Goal: Task Accomplishment & Management: Use online tool/utility

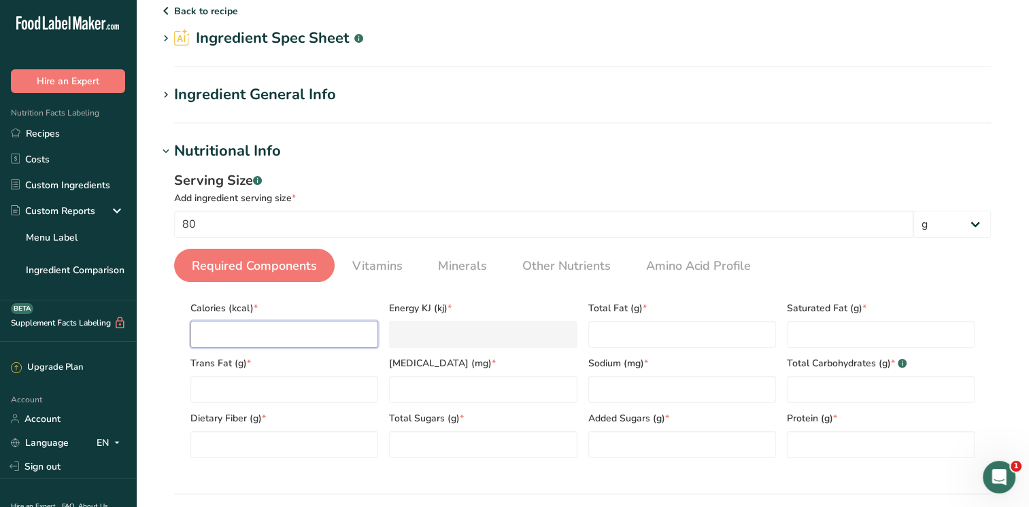
click at [235, 341] on input "number" at bounding box center [284, 334] width 188 height 27
type input "2"
type KJ "8.4"
type input "28"
type KJ "117.2"
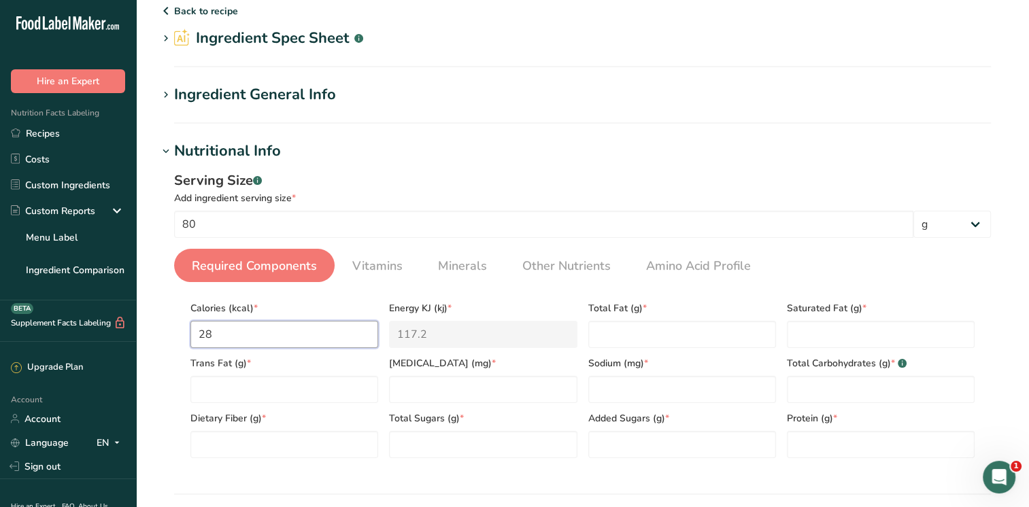
type input "281"
type KJ "1175.7"
type input "281"
type Fat "3.44"
type Fat "0.54"
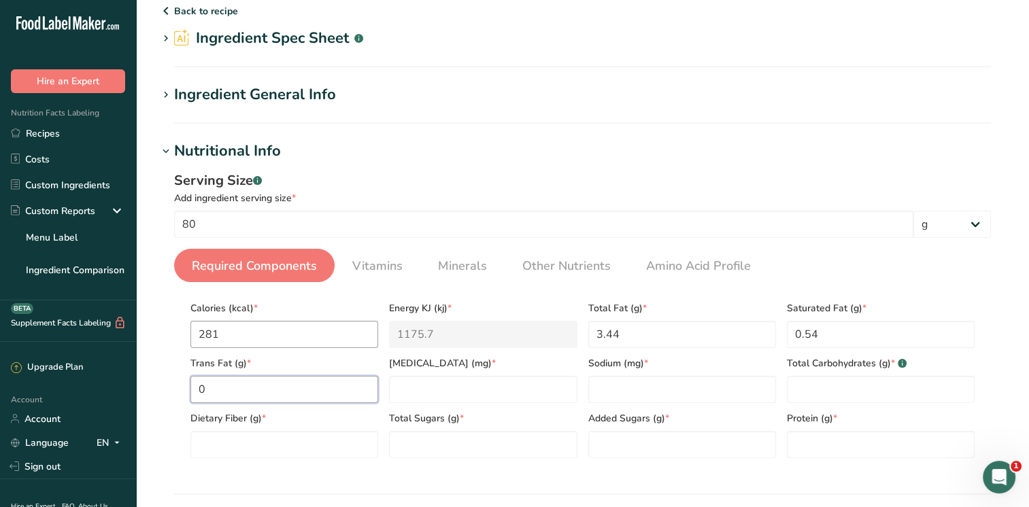
type Fat "0"
type input "0"
type input "4"
type Carbohydrates "48.7"
type Fiber "6.4"
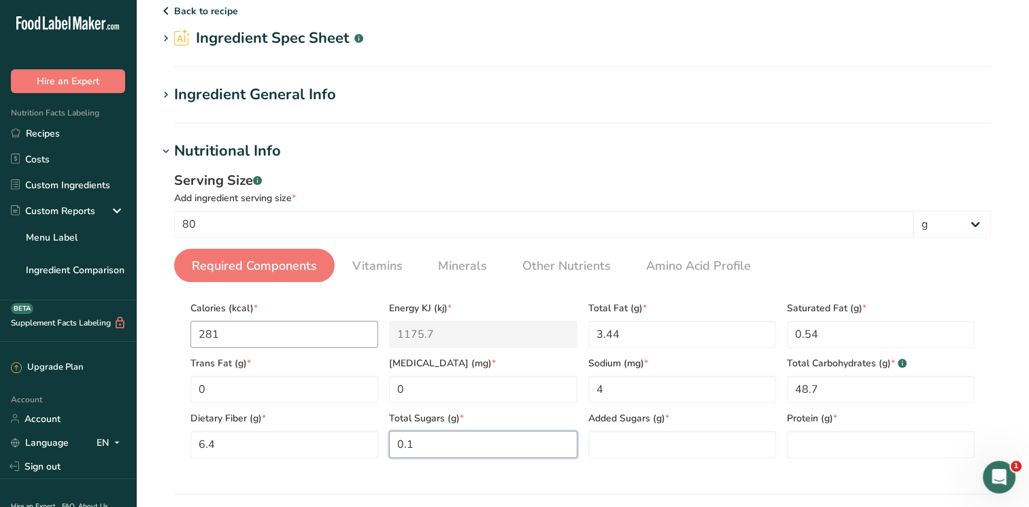
type Sugars "0.1"
type Sugars "0"
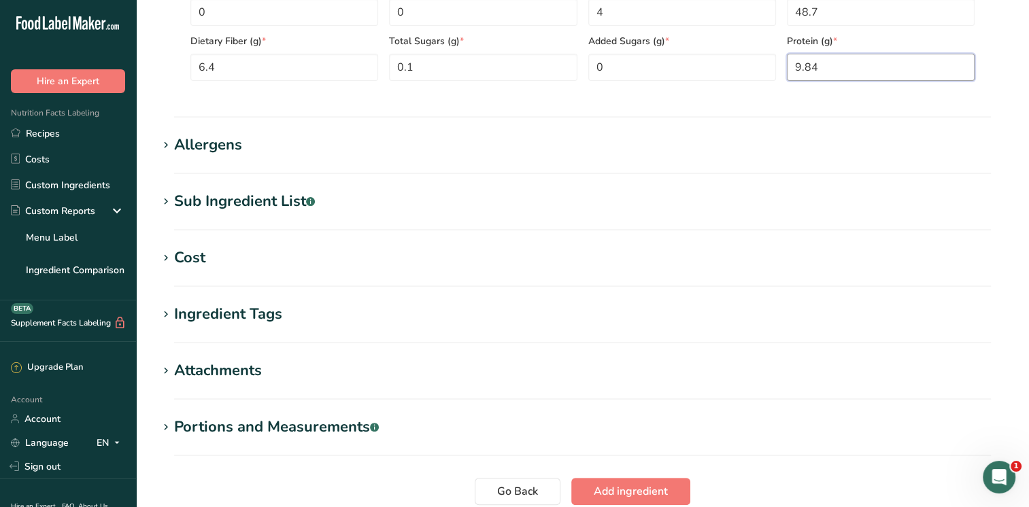
scroll to position [477, 0]
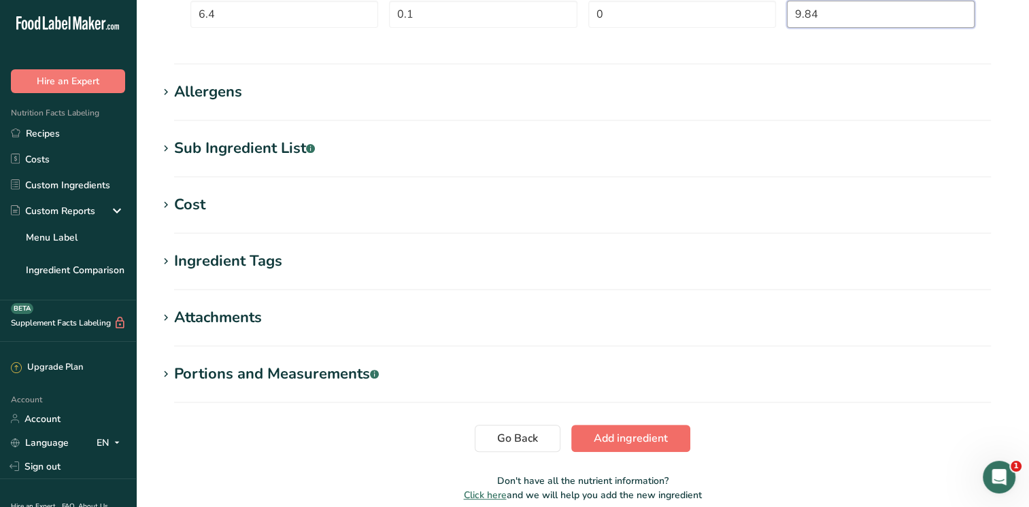
type input "9.84"
click at [662, 443] on span "Add ingredient" at bounding box center [631, 438] width 74 height 16
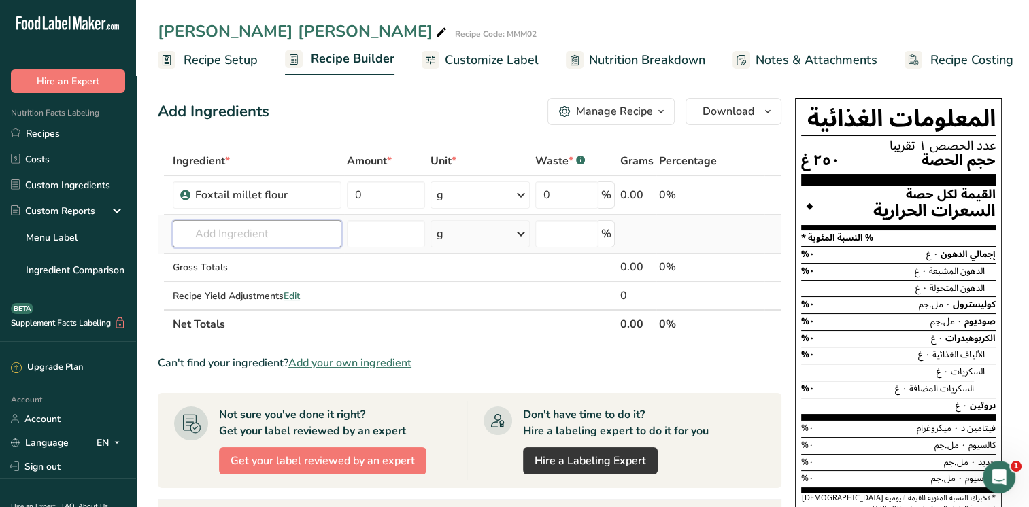
click at [273, 235] on input "text" at bounding box center [257, 233] width 169 height 27
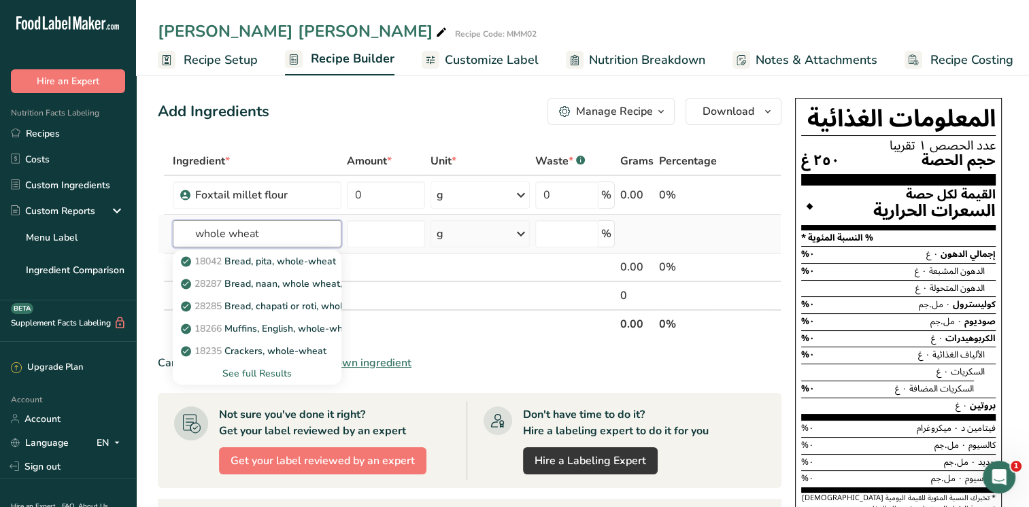
type input "whole wheat"
click at [247, 375] on div "See full Results" at bounding box center [257, 374] width 147 height 14
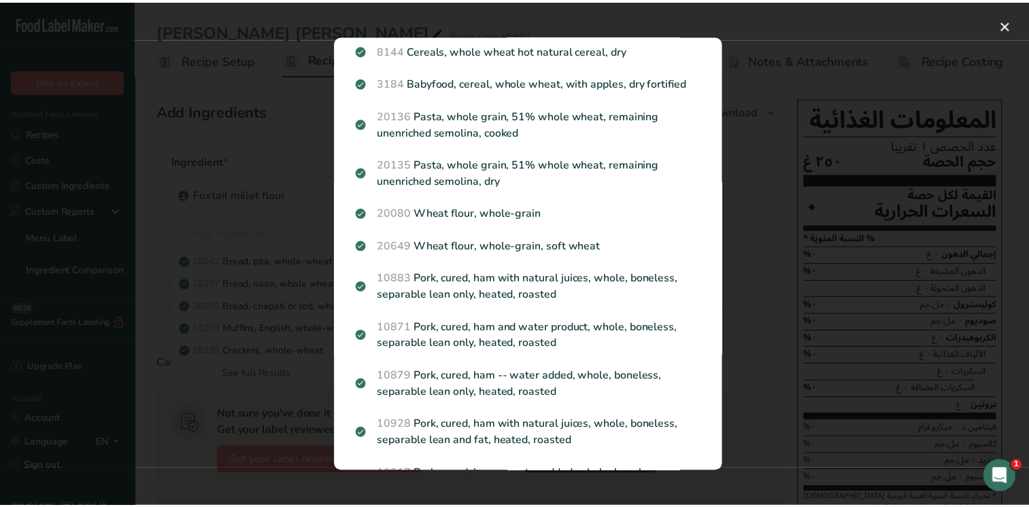
scroll to position [1347, 0]
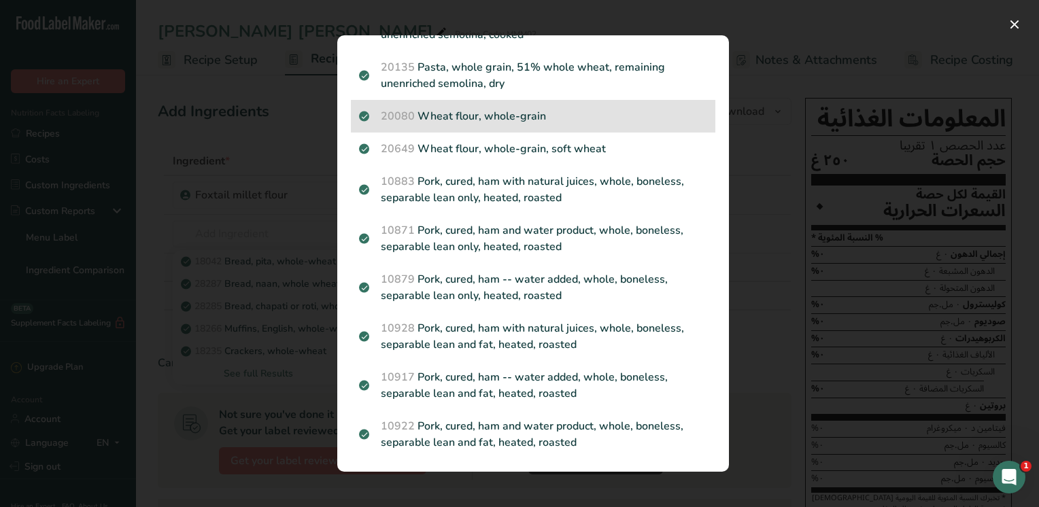
click at [510, 115] on p "20080 Wheat flour, whole-grain" at bounding box center [533, 116] width 348 height 16
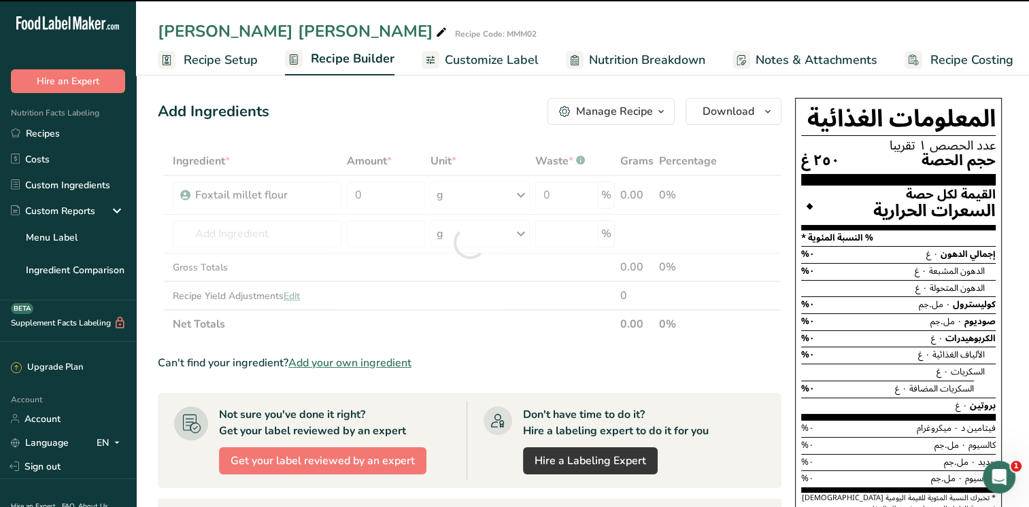
type input "0"
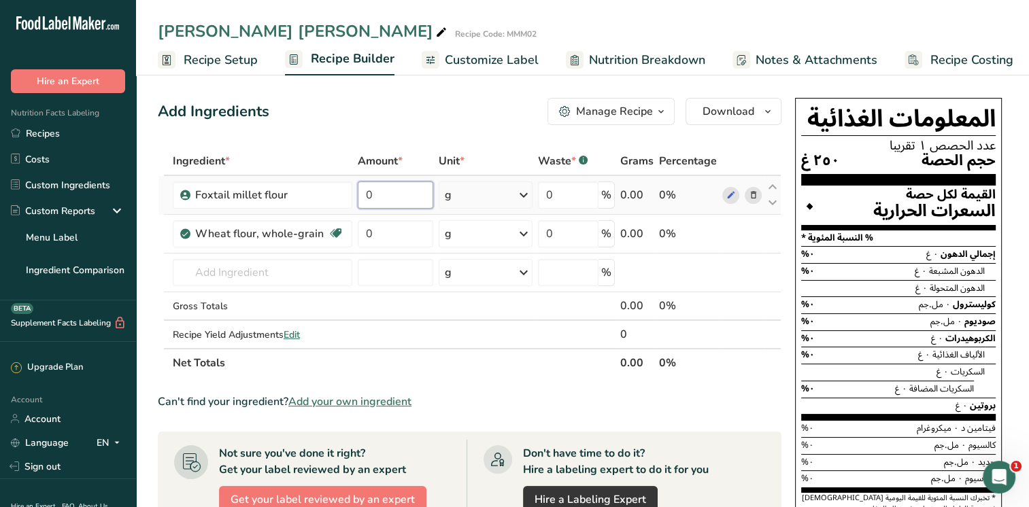
drag, startPoint x: 380, startPoint y: 194, endPoint x: 356, endPoint y: 194, distance: 23.8
click at [358, 194] on input "0" at bounding box center [395, 195] width 75 height 27
type input "80"
click at [384, 236] on div "Ingredient * Amount * Unit * Waste * .a-a{fill:#347362;}.b-a{fill:#fff;} Grams …" at bounding box center [470, 262] width 624 height 231
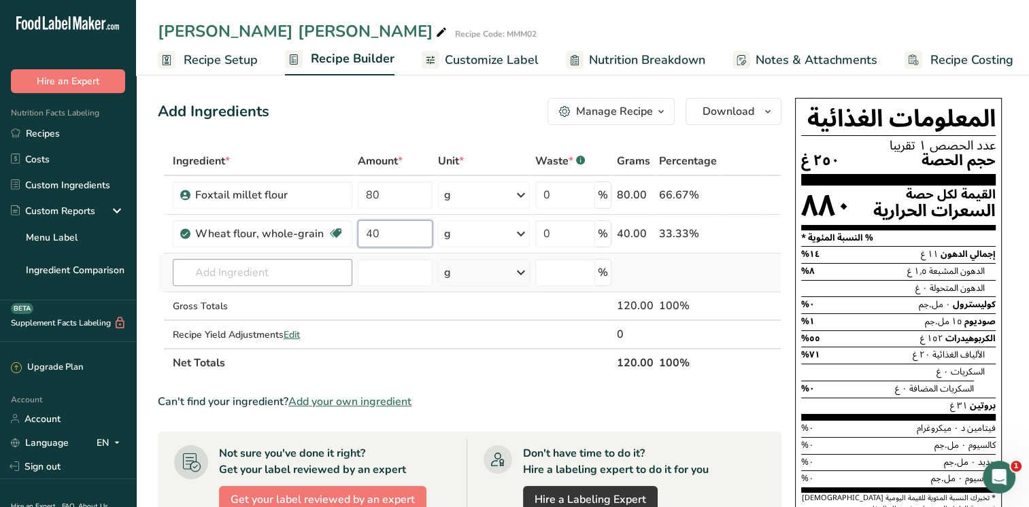
type input "40"
click at [322, 277] on div "Ingredient * Amount * Unit * Waste * .a-a{fill:#347362;}.b-a{fill:#fff;} Grams …" at bounding box center [470, 262] width 624 height 231
type input "j"
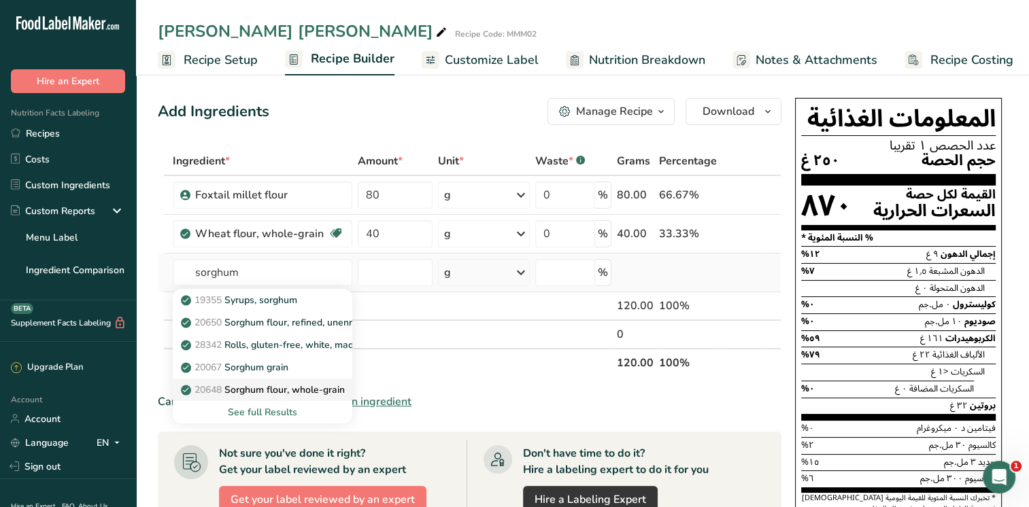
click at [260, 390] on p "20648 Sorghum flour, whole-grain" at bounding box center [264, 390] width 161 height 14
type input "Sorghum flour, whole-grain"
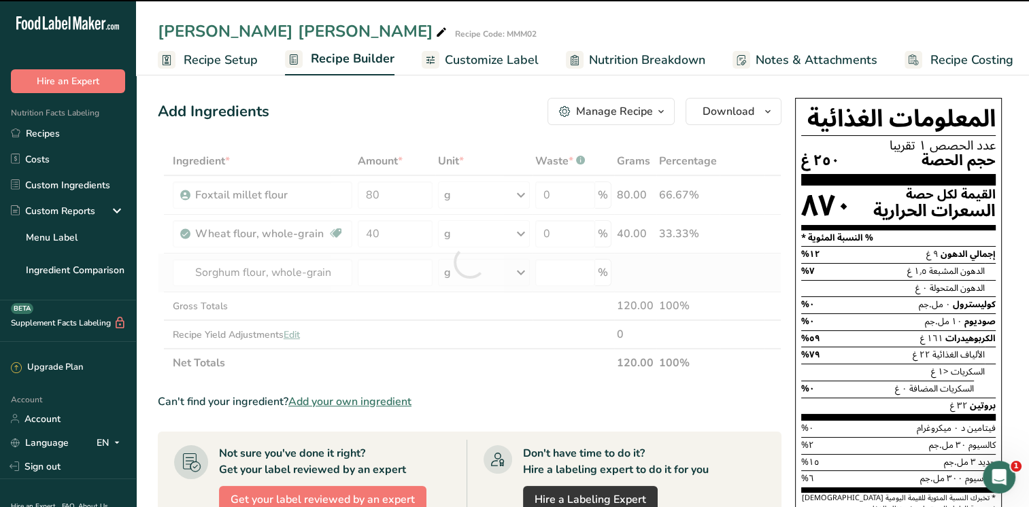
type input "0"
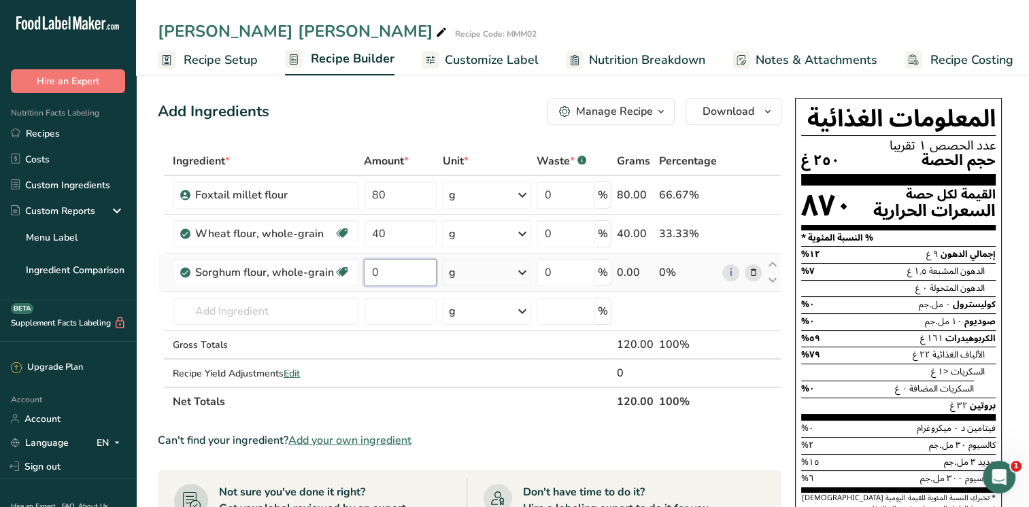
click at [384, 266] on input "0" at bounding box center [400, 272] width 73 height 27
type input "60"
click at [292, 309] on div "Ingredient * Amount * Unit * Waste * .a-a{fill:#347362;}.b-a{fill:#fff;} Grams …" at bounding box center [470, 281] width 624 height 269
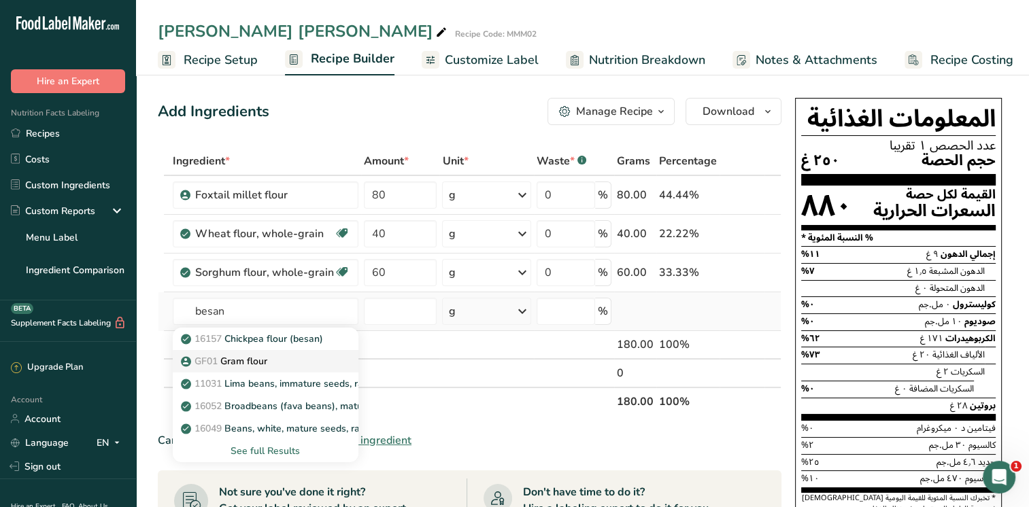
click at [242, 365] on p "GF01 Gram flour" at bounding box center [226, 361] width 84 height 14
type input "Gram flour"
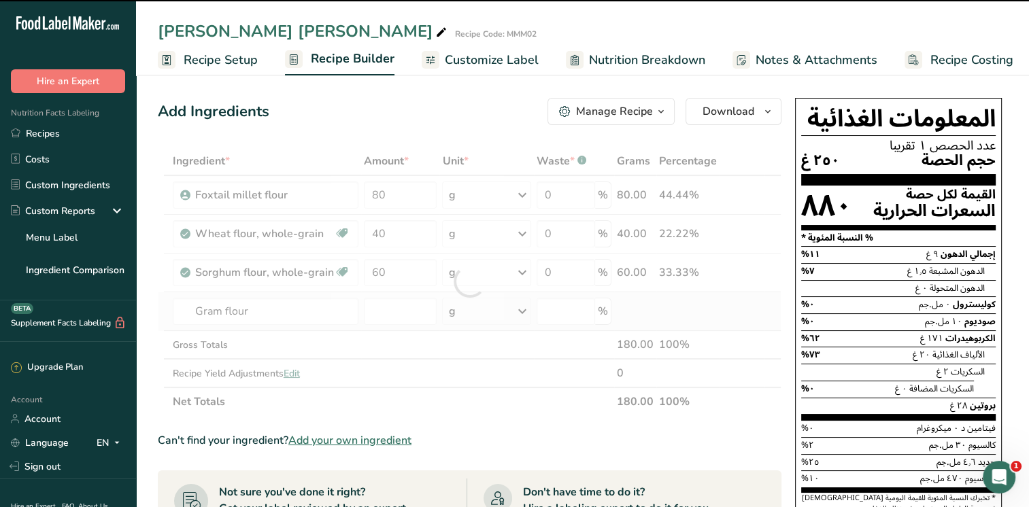
type input "0"
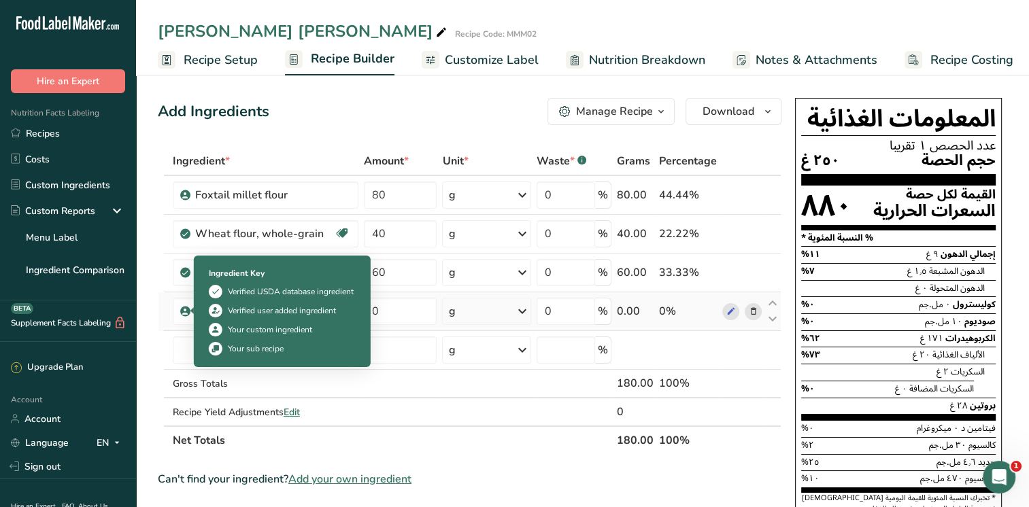
click at [182, 311] on icon at bounding box center [185, 311] width 8 height 12
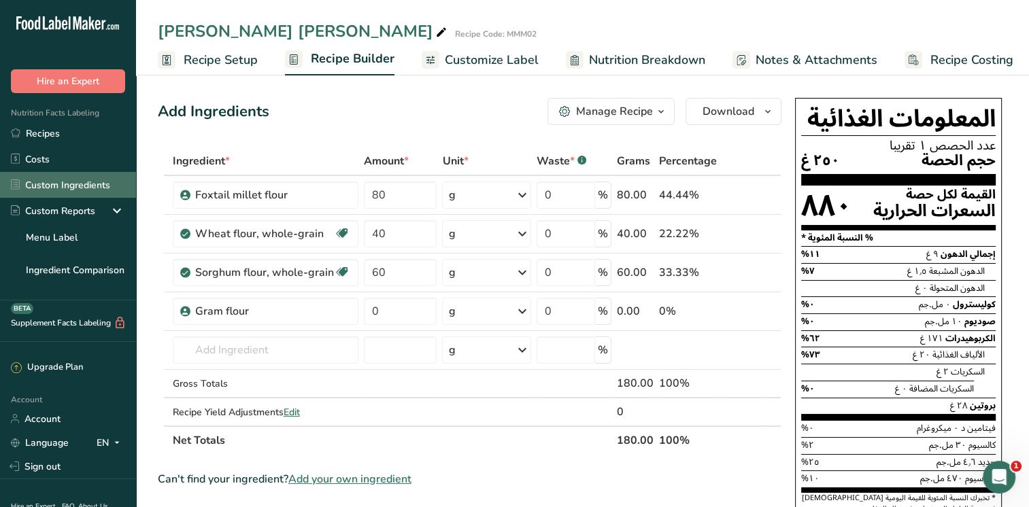
click at [88, 187] on link "Custom Ingredients" at bounding box center [68, 185] width 136 height 26
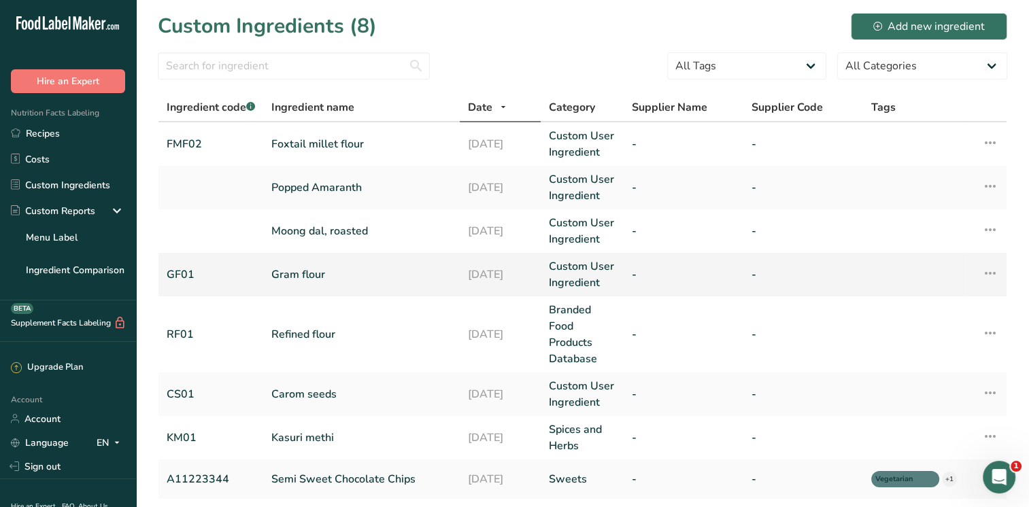
click at [283, 274] on link "Gram flour" at bounding box center [361, 275] width 180 height 16
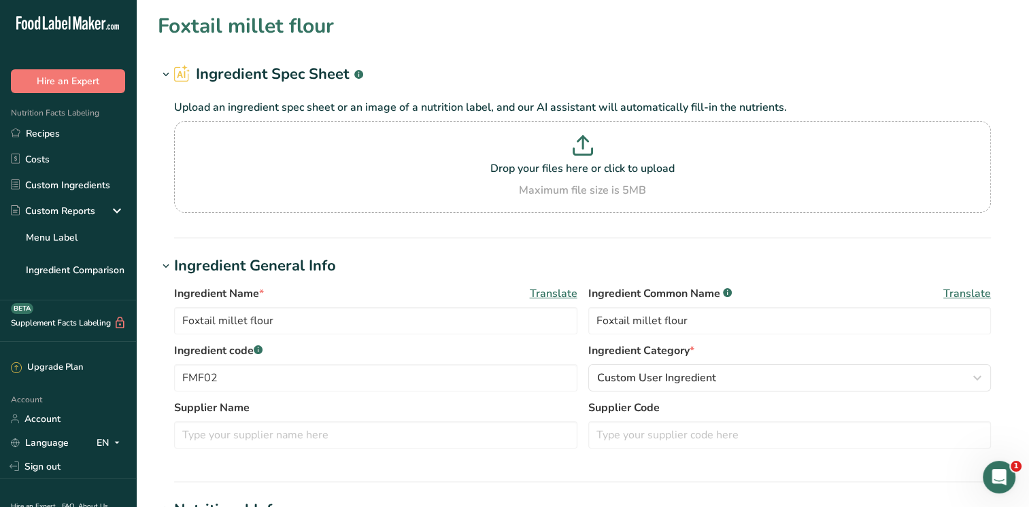
type input "Gram flour"
type input "Besan"
type input "GF01"
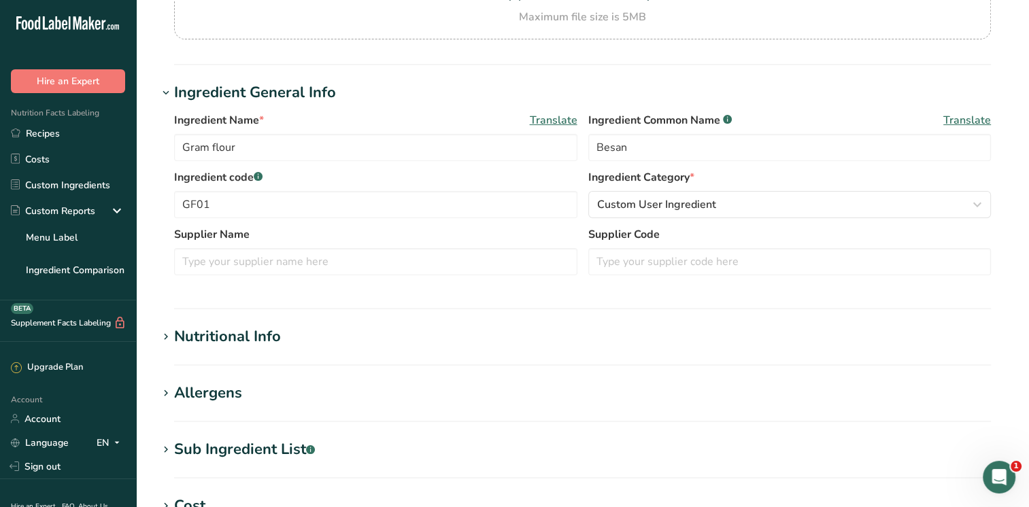
scroll to position [339, 0]
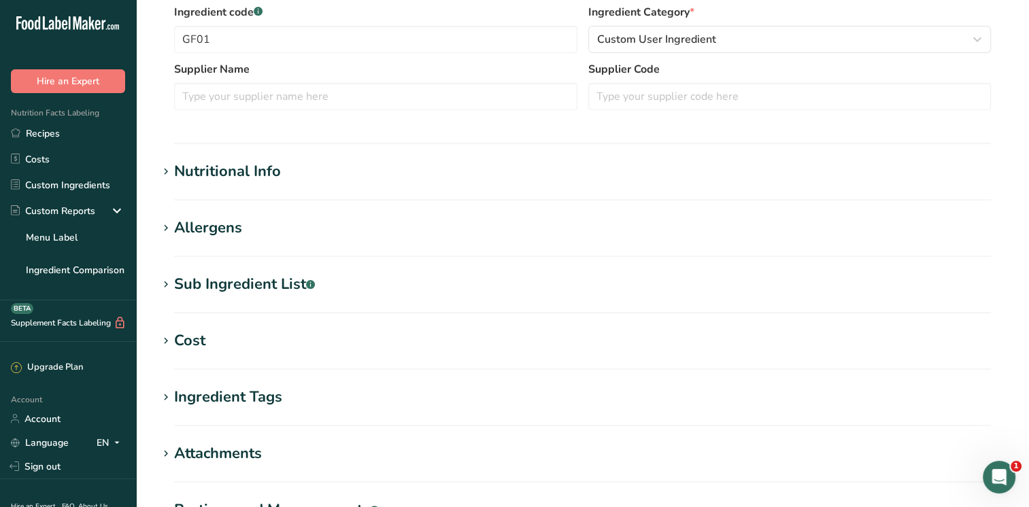
click at [162, 171] on icon at bounding box center [166, 172] width 12 height 19
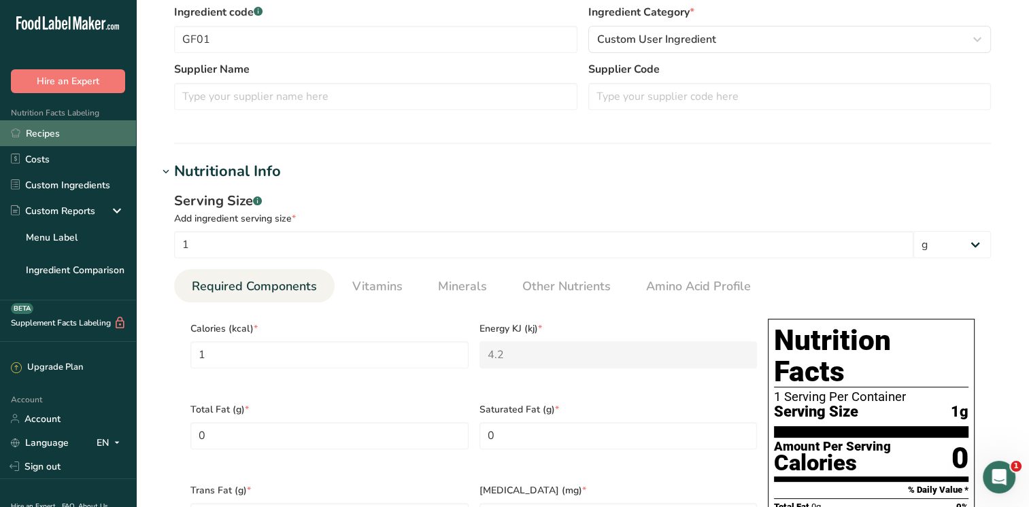
click at [39, 133] on link "Recipes" at bounding box center [68, 133] width 136 height 26
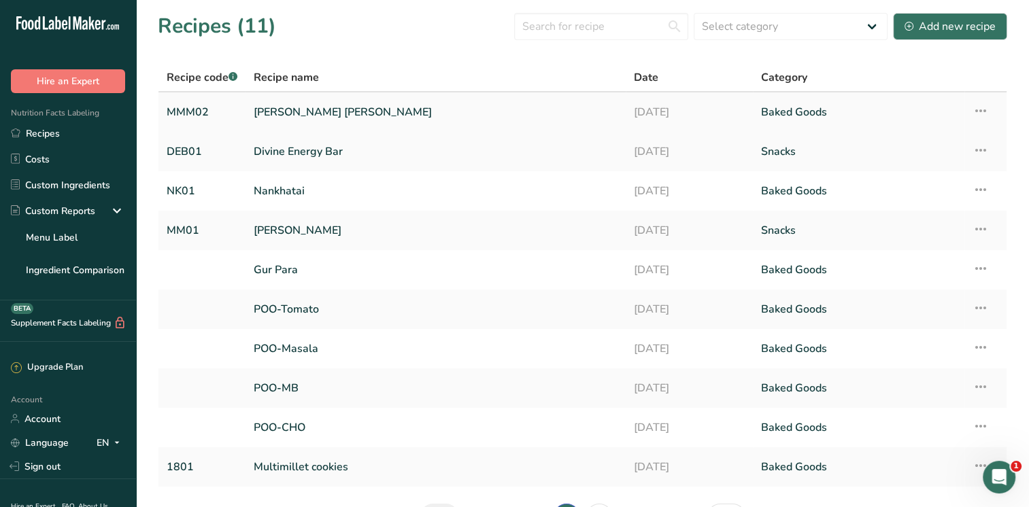
click at [275, 110] on link "[PERSON_NAME] [PERSON_NAME]" at bounding box center [436, 112] width 364 height 29
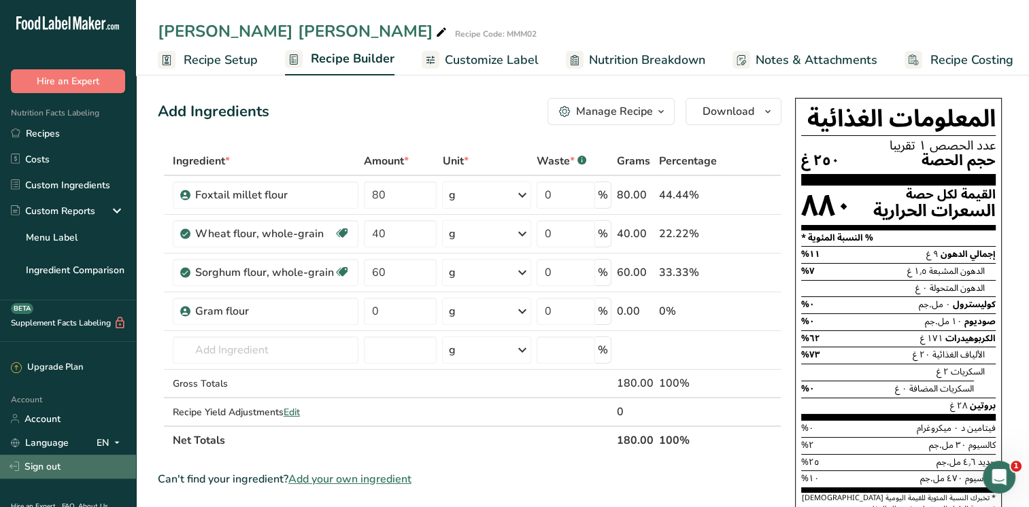
click at [44, 464] on link "Sign out" at bounding box center [68, 467] width 136 height 24
